Goal: Task Accomplishment & Management: Manage account settings

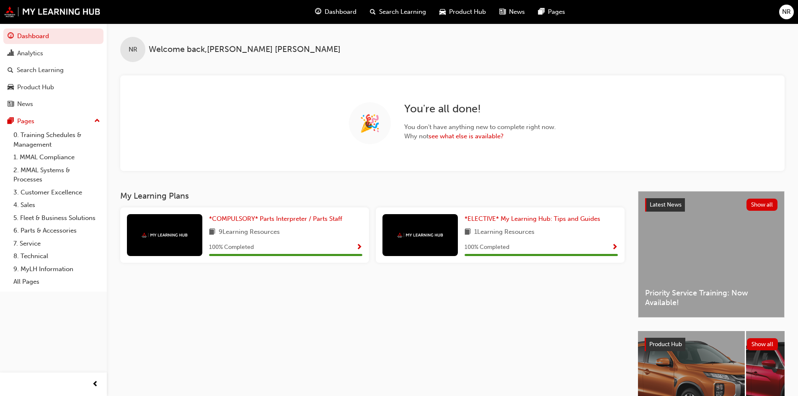
click at [784, 10] on span "NR" at bounding box center [786, 12] width 9 height 10
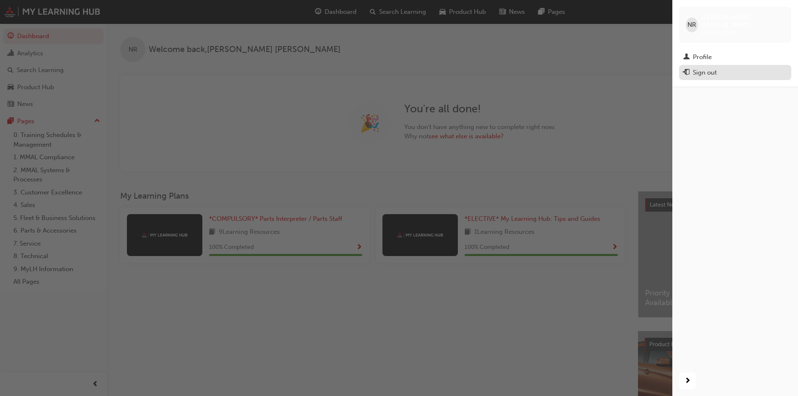
click at [708, 68] on div "Sign out" at bounding box center [705, 73] width 24 height 10
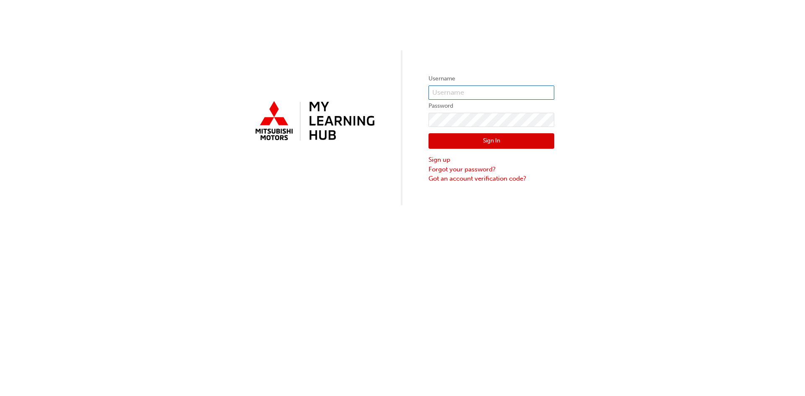
type input "0005651324"
click at [483, 93] on input "0005651324" at bounding box center [491, 92] width 126 height 14
drag, startPoint x: 483, startPoint y: 93, endPoint x: 428, endPoint y: 92, distance: 54.9
click at [428, 92] on input "0005651324" at bounding box center [491, 92] width 126 height 14
type input "0005478836"
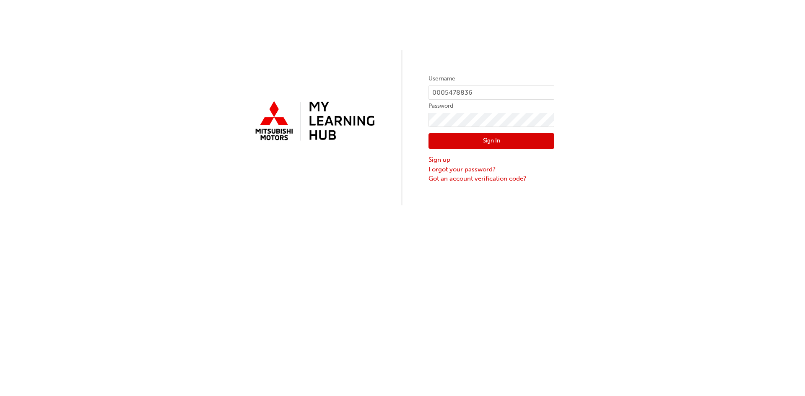
click at [502, 138] on button "Sign In" at bounding box center [491, 141] width 126 height 16
